Goal: Information Seeking & Learning: Learn about a topic

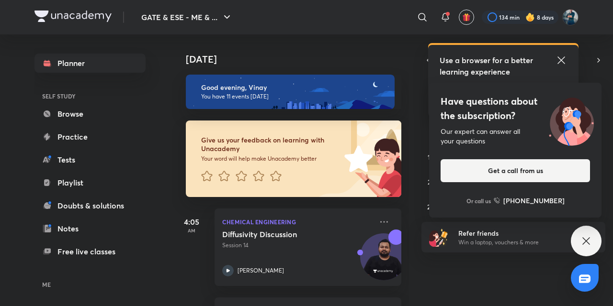
click at [588, 248] on div "Have questions about the subscription? Our expert can answer all your questions…" at bounding box center [586, 241] width 31 height 31
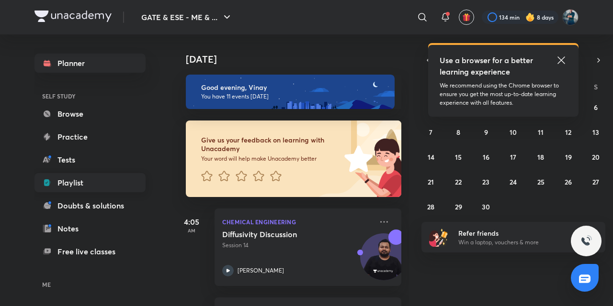
click at [72, 186] on link "Playlist" at bounding box center [89, 182] width 111 height 19
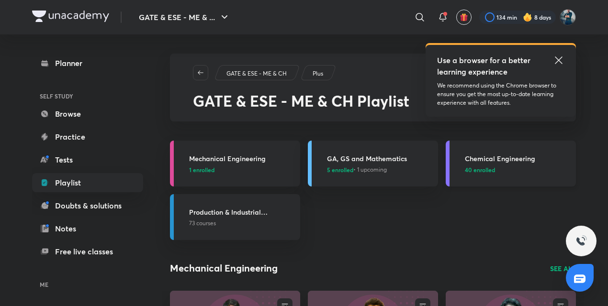
click at [485, 163] on h3 "Chemical Engineering" at bounding box center [517, 159] width 105 height 10
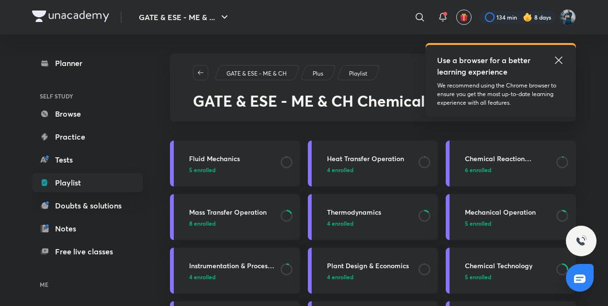
click at [563, 62] on icon at bounding box center [558, 60] width 11 height 11
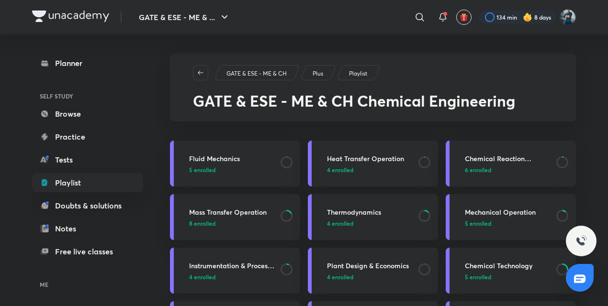
click at [235, 272] on div "Instrumentation & Process Control 4 enrolled" at bounding box center [241, 271] width 105 height 21
click at [237, 269] on h3 "Instrumentation & Process Control" at bounding box center [232, 266] width 86 height 10
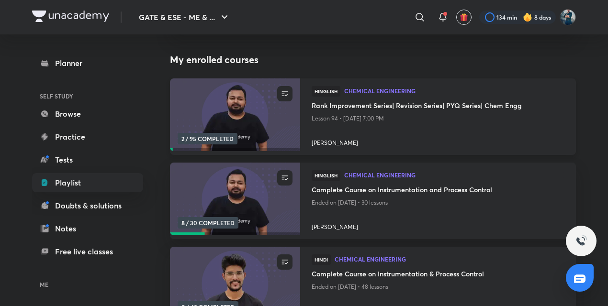
scroll to position [86, 0]
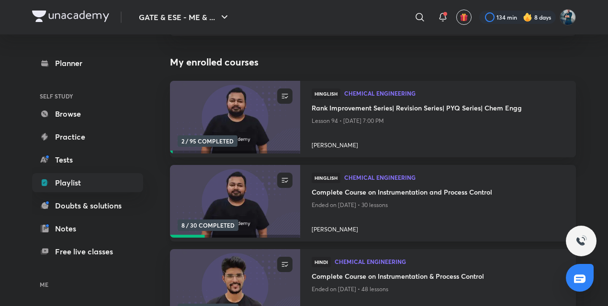
click at [375, 190] on h4 "Complete Course on Instrumentation and Process Control" at bounding box center [438, 193] width 253 height 12
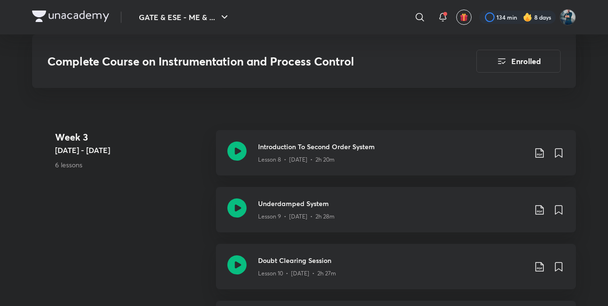
scroll to position [1056, 0]
click at [241, 207] on icon at bounding box center [236, 208] width 19 height 19
